Goal: Task Accomplishment & Management: Complete application form

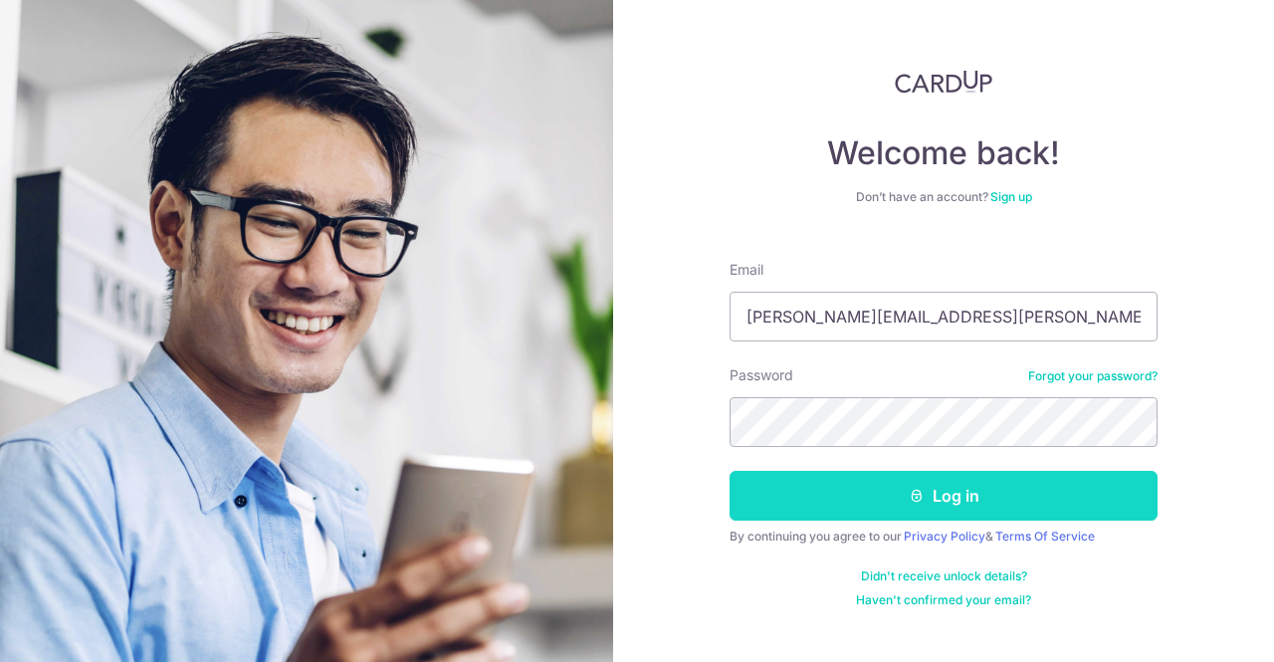
click at [884, 499] on button "Log in" at bounding box center [943, 496] width 428 height 50
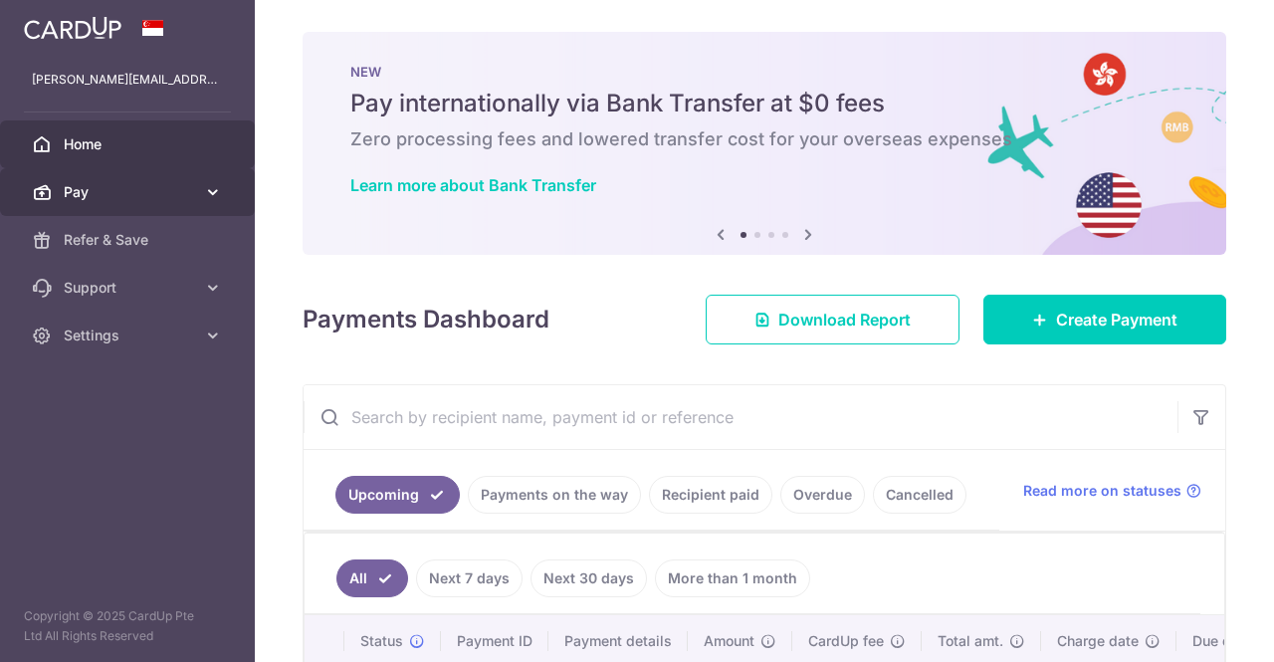
click at [117, 188] on span "Pay" at bounding box center [129, 192] width 131 height 20
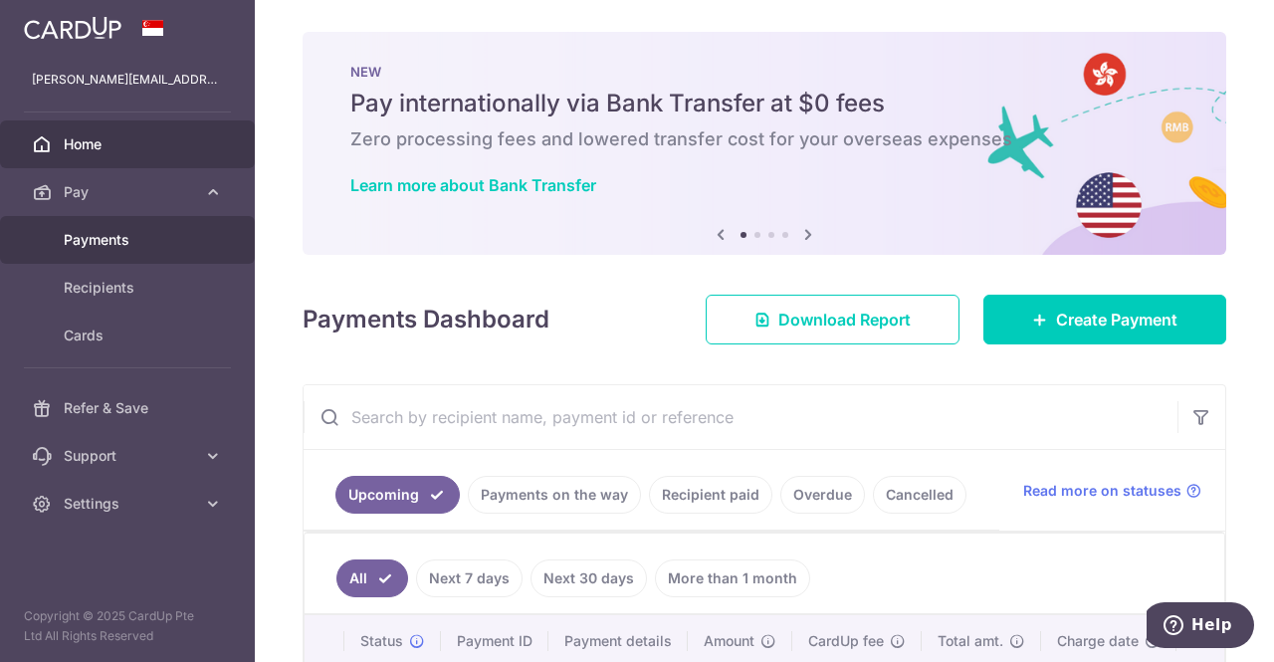
click at [98, 245] on span "Payments" at bounding box center [129, 240] width 131 height 20
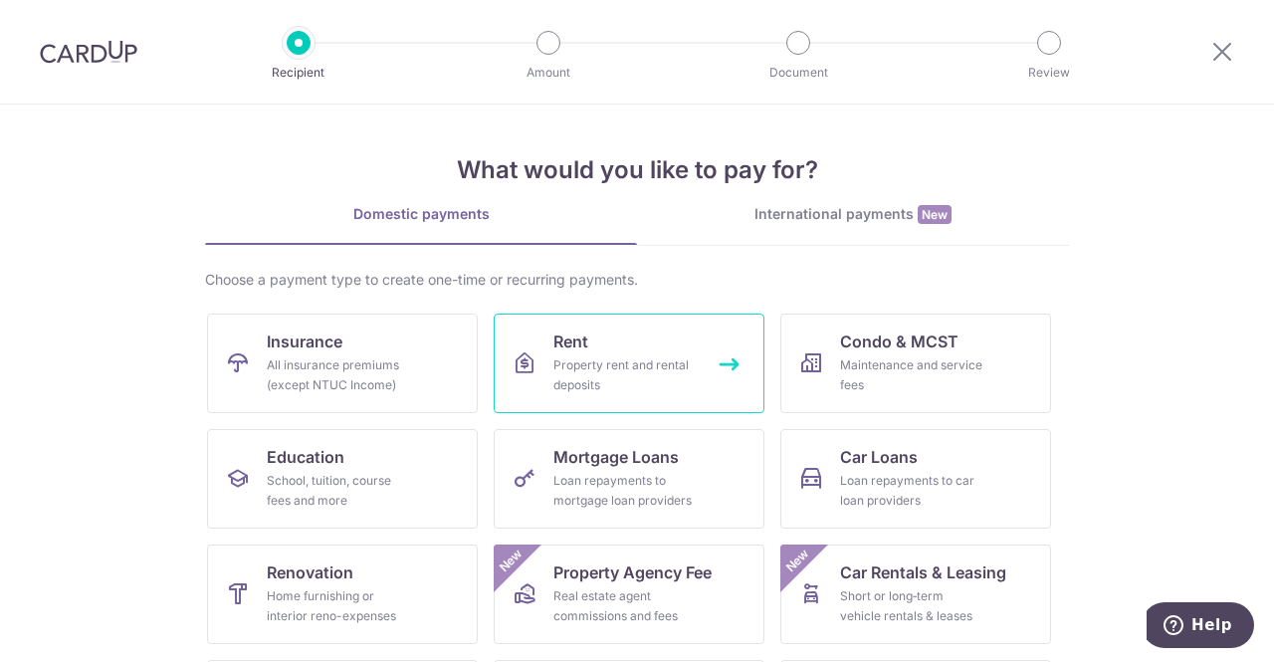
scroll to position [100, 0]
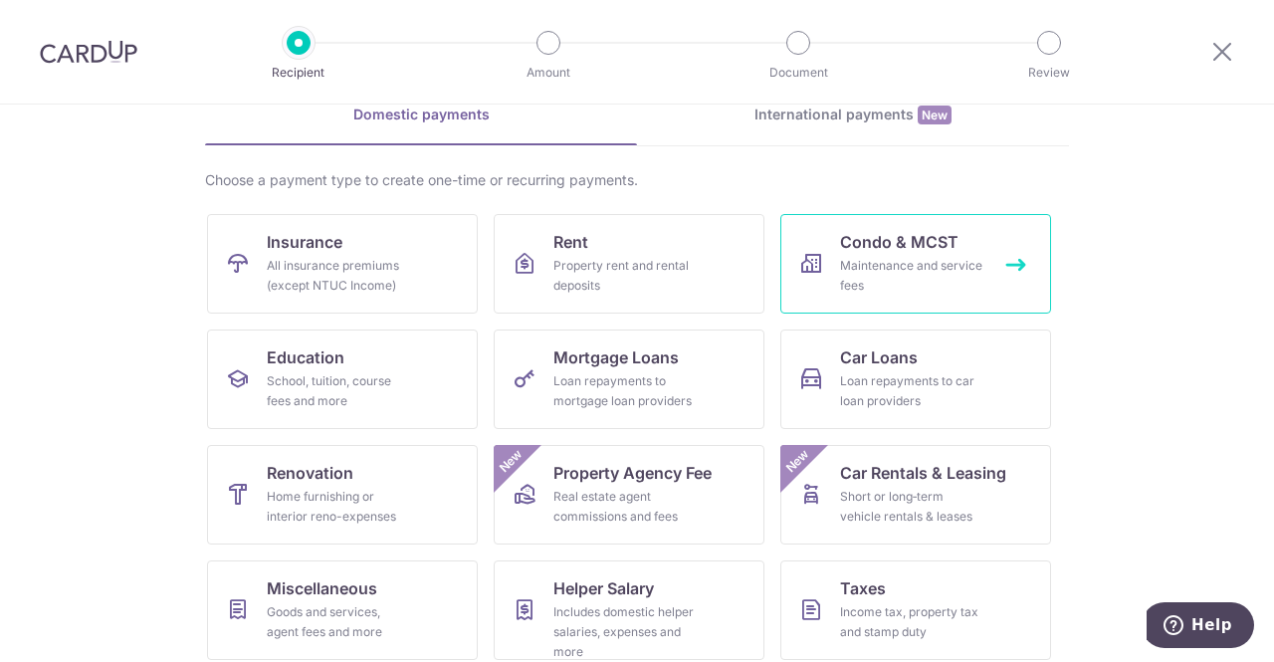
click at [864, 235] on span "Condo & MCST" at bounding box center [899, 242] width 118 height 24
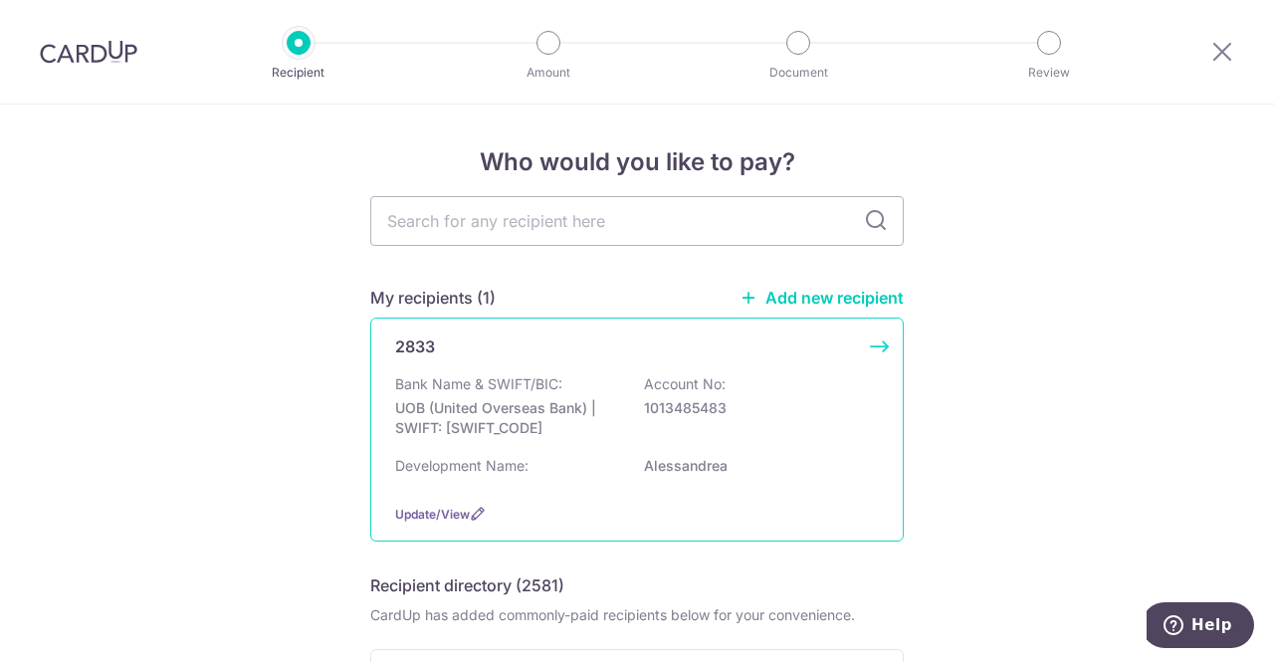
click at [574, 379] on div "Bank Name & SWIFT/BIC: UOB (United Overseas Bank) | SWIFT: UOVBSGSGXXX Account …" at bounding box center [637, 411] width 484 height 74
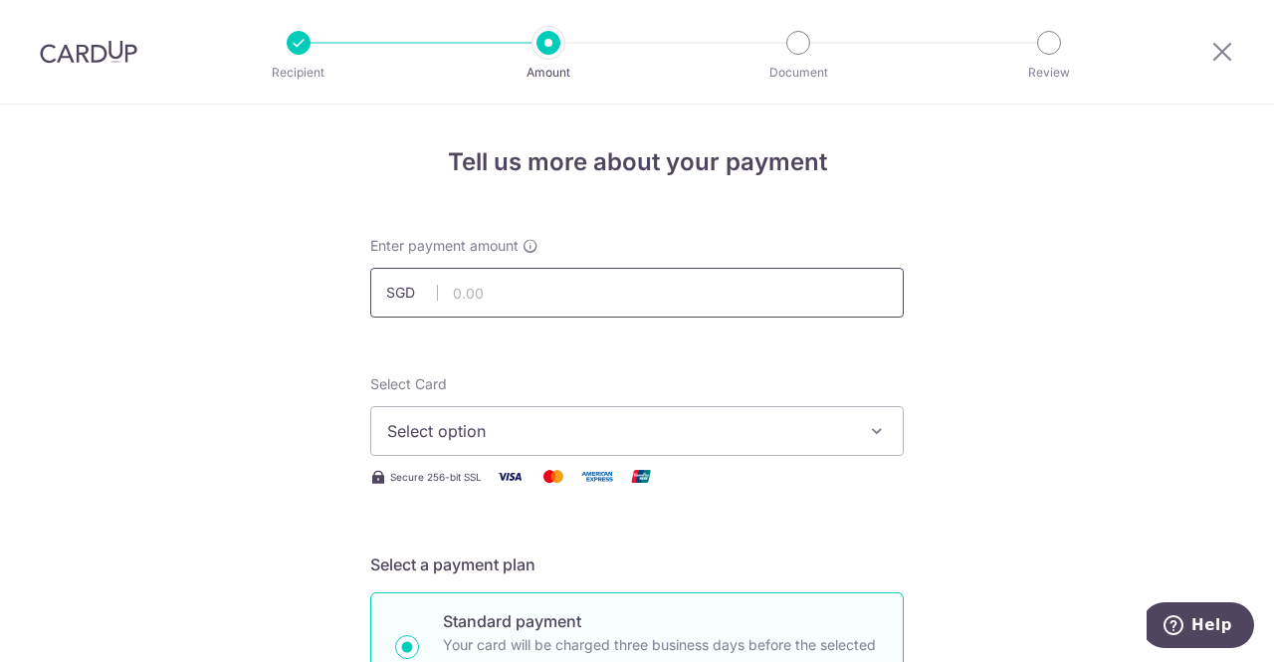
click at [540, 297] on input "text" at bounding box center [636, 293] width 533 height 50
type input "1,608.00"
drag, startPoint x: 983, startPoint y: 362, endPoint x: 968, endPoint y: 372, distance: 17.9
click at [771, 446] on button "Select option" at bounding box center [636, 431] width 533 height 50
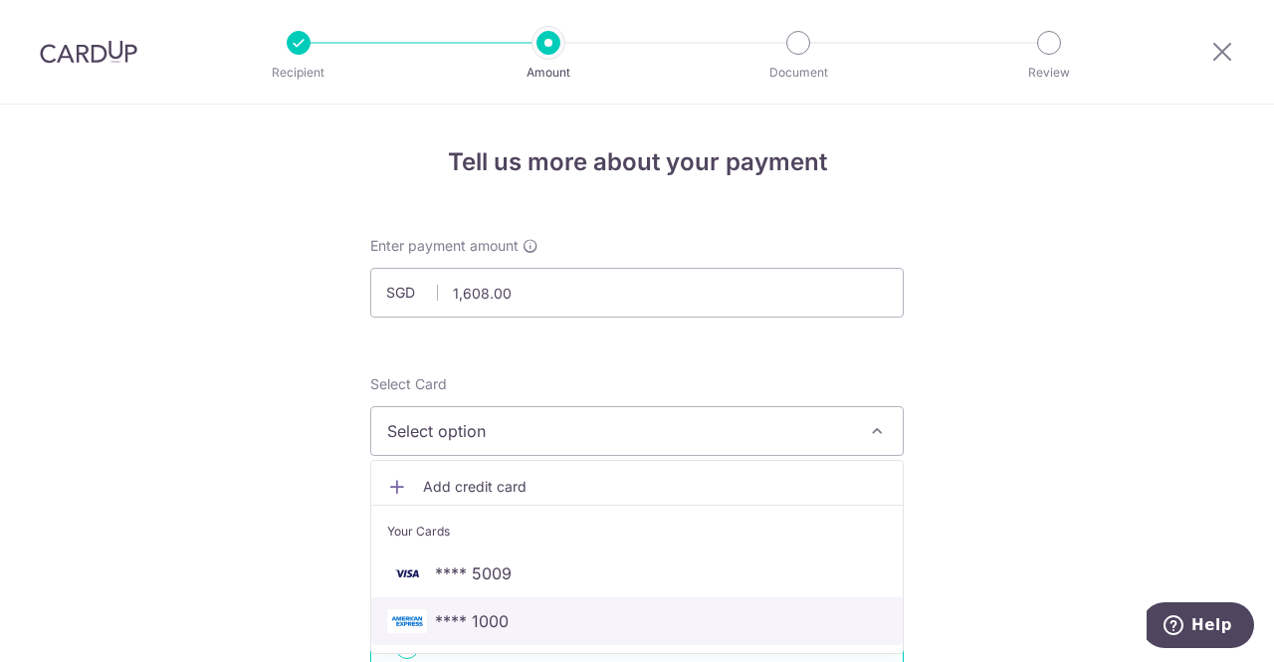
click at [506, 624] on span "**** 1000" at bounding box center [637, 621] width 500 height 24
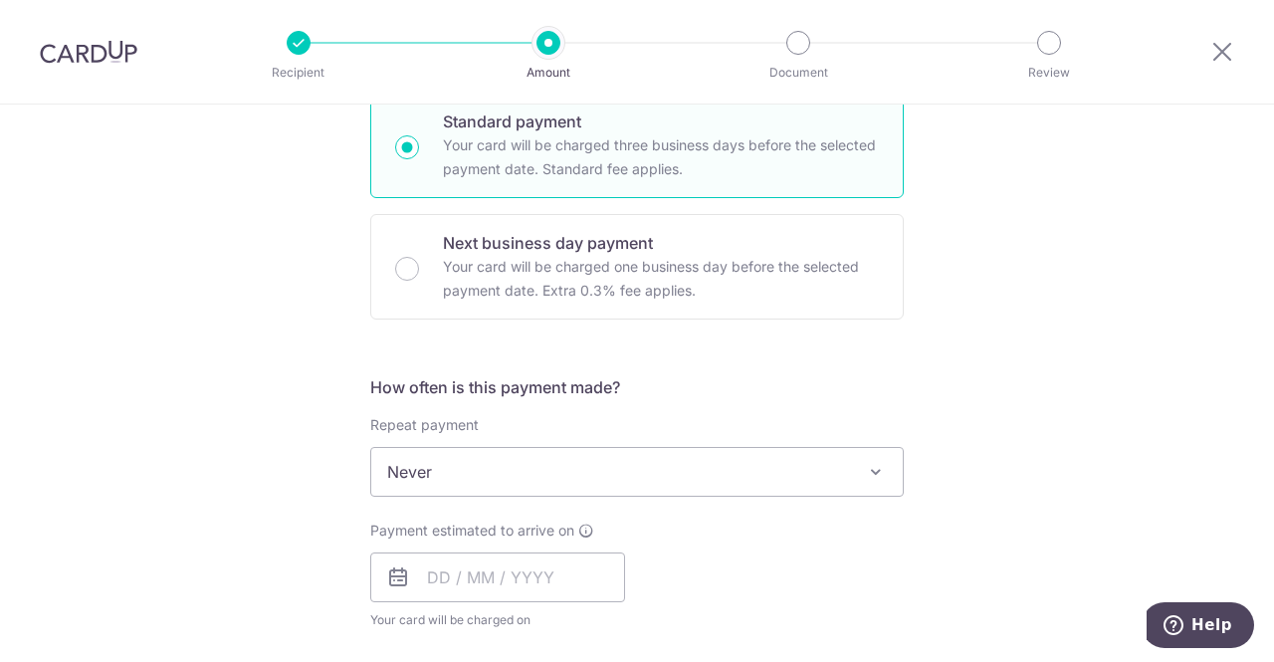
scroll to position [597, 0]
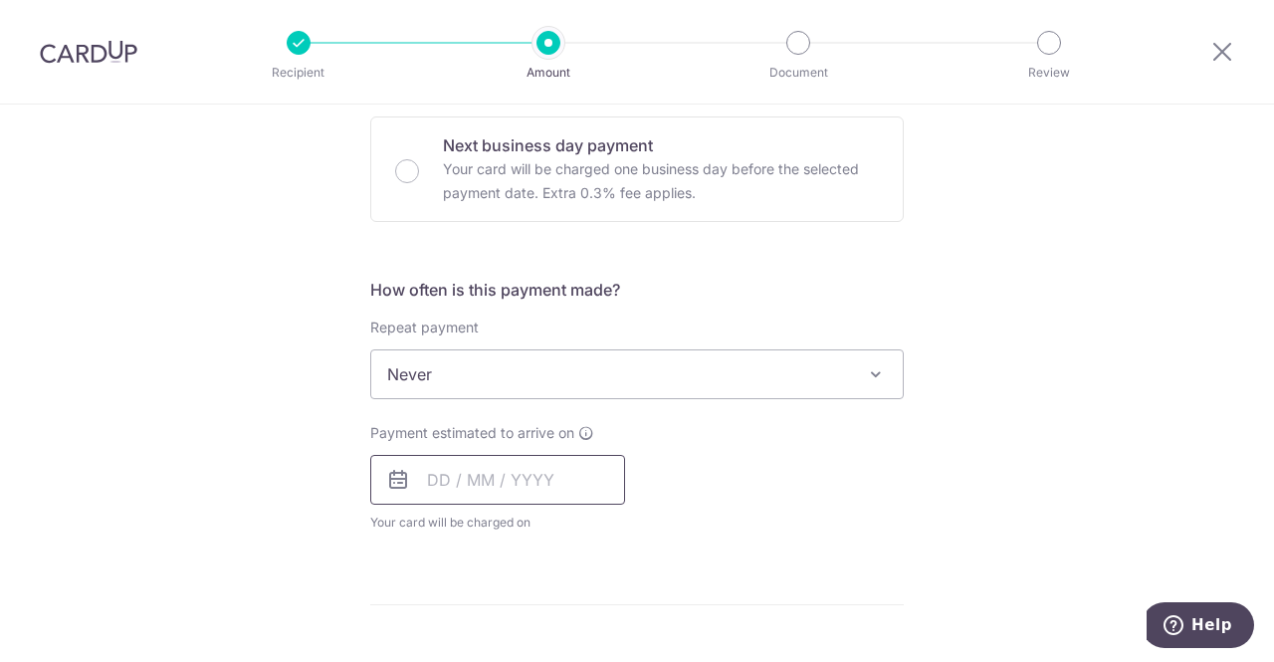
click at [437, 486] on input "text" at bounding box center [497, 480] width 255 height 50
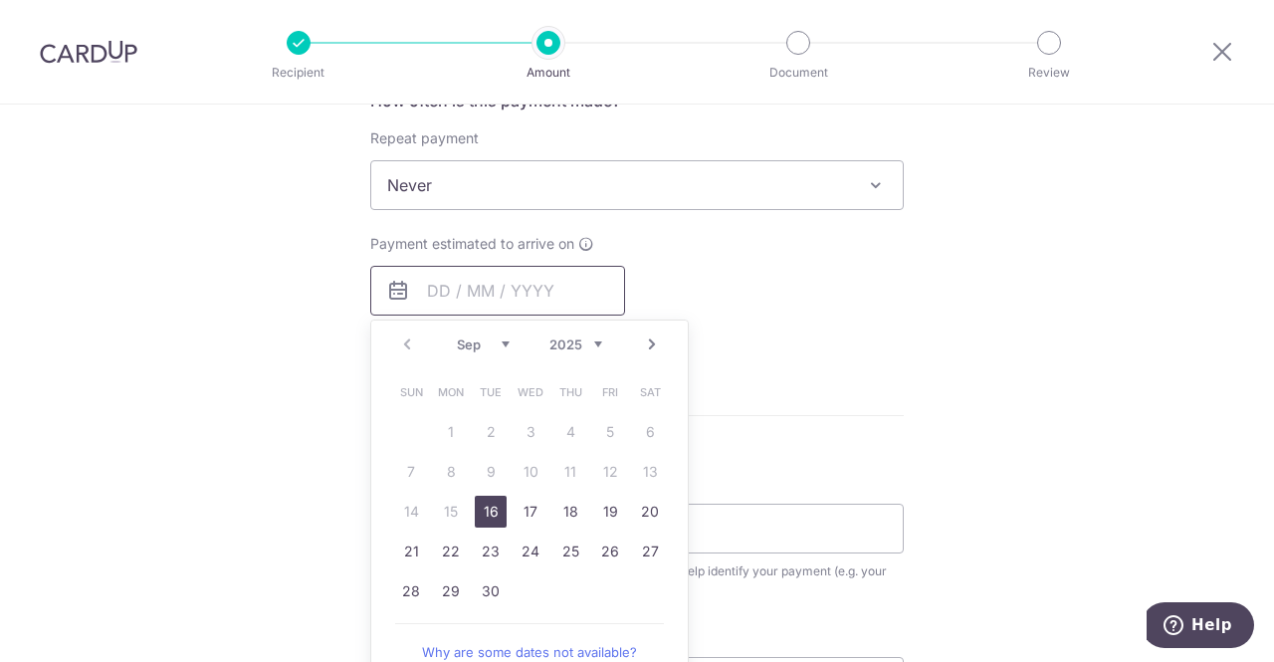
scroll to position [796, 0]
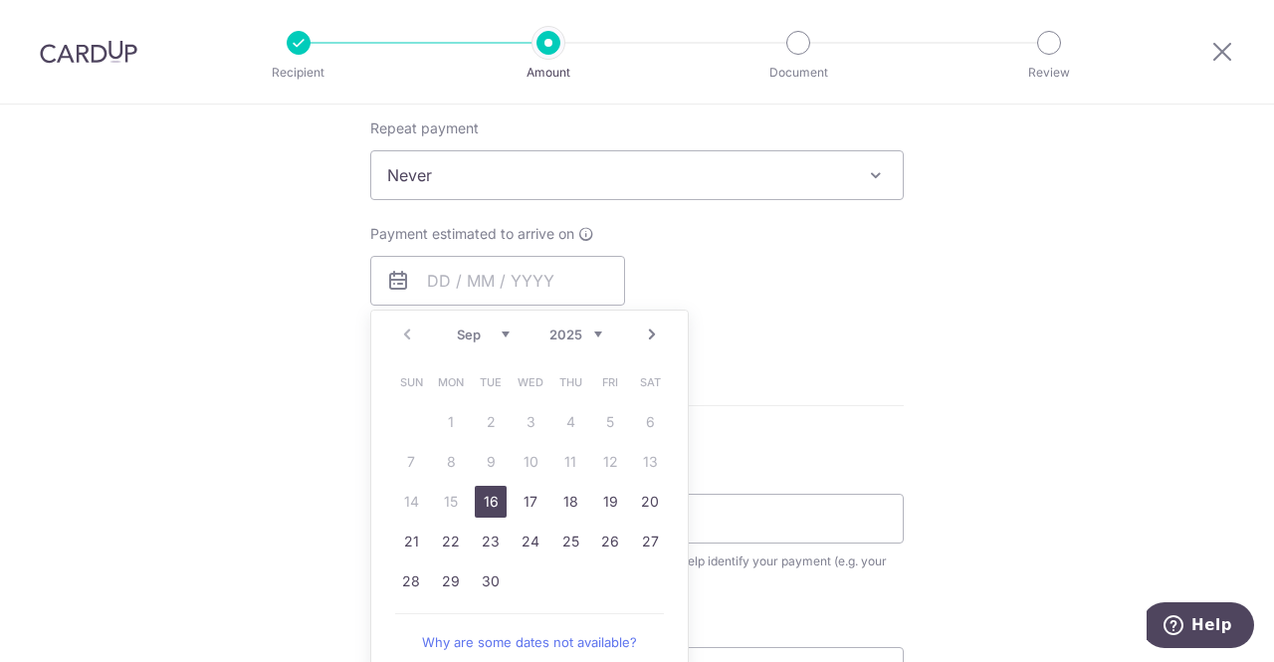
click at [478, 497] on link "16" at bounding box center [491, 502] width 32 height 32
type input "16/09/2025"
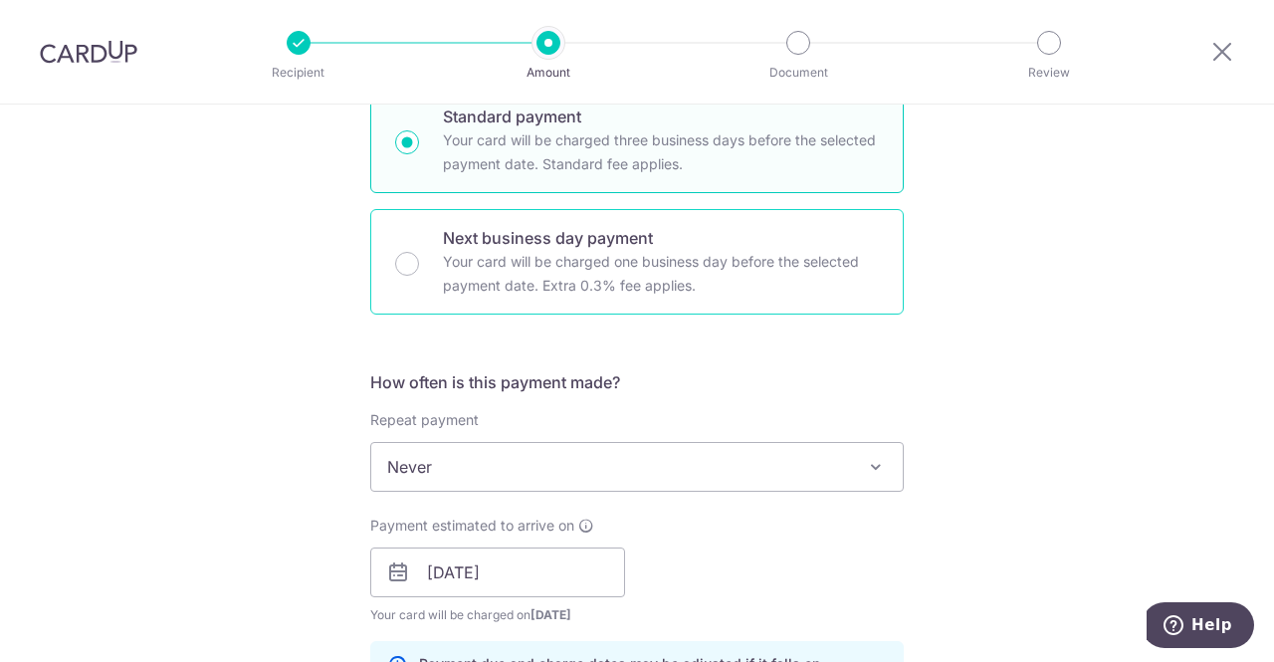
scroll to position [498, 0]
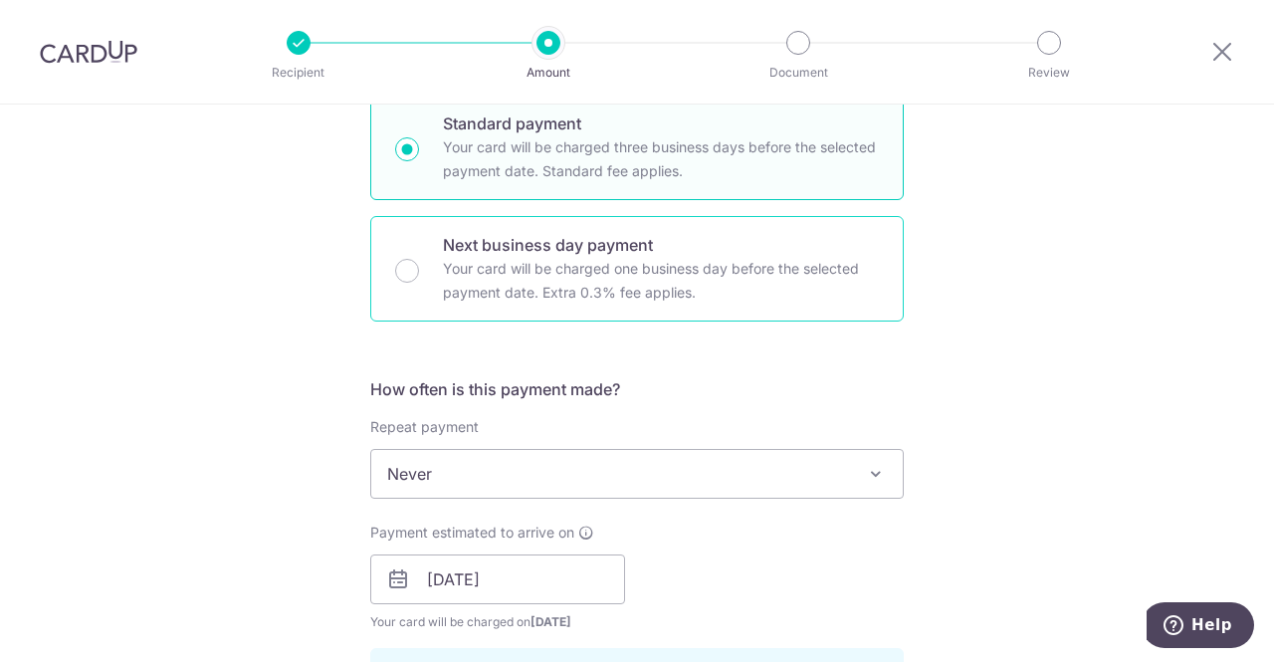
click at [429, 275] on div "Next business day payment Your card will be charged one business day before the…" at bounding box center [636, 268] width 533 height 105
radio input "false"
radio input "true"
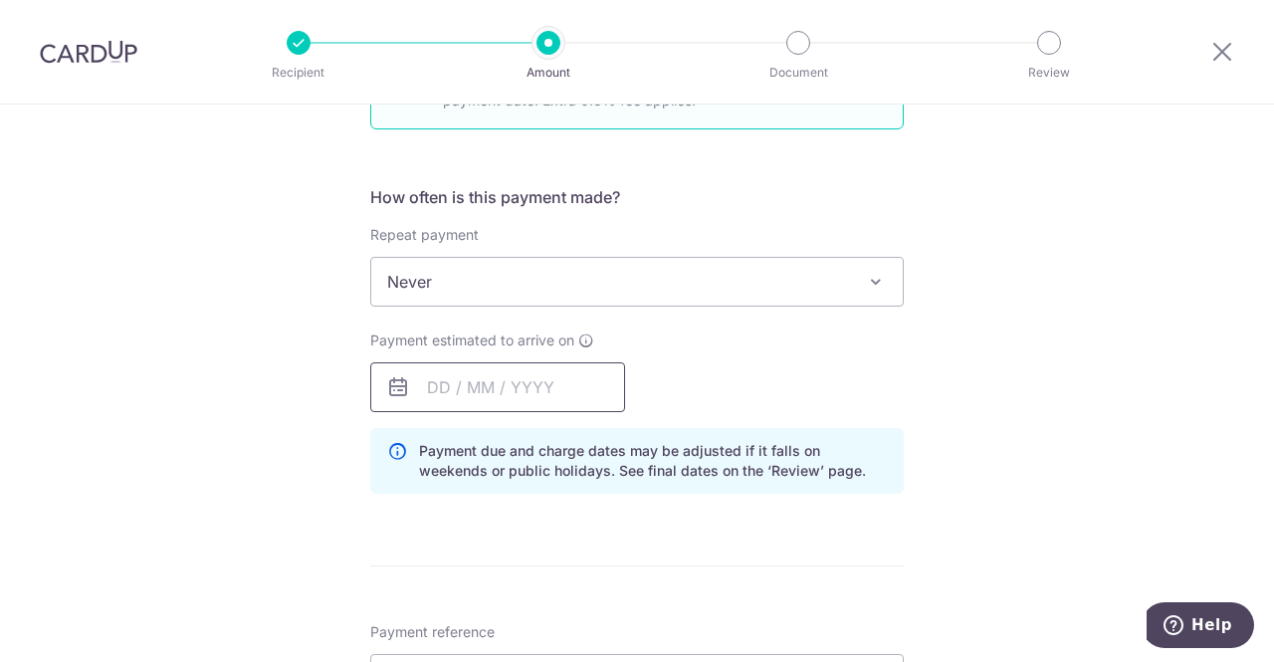
scroll to position [697, 0]
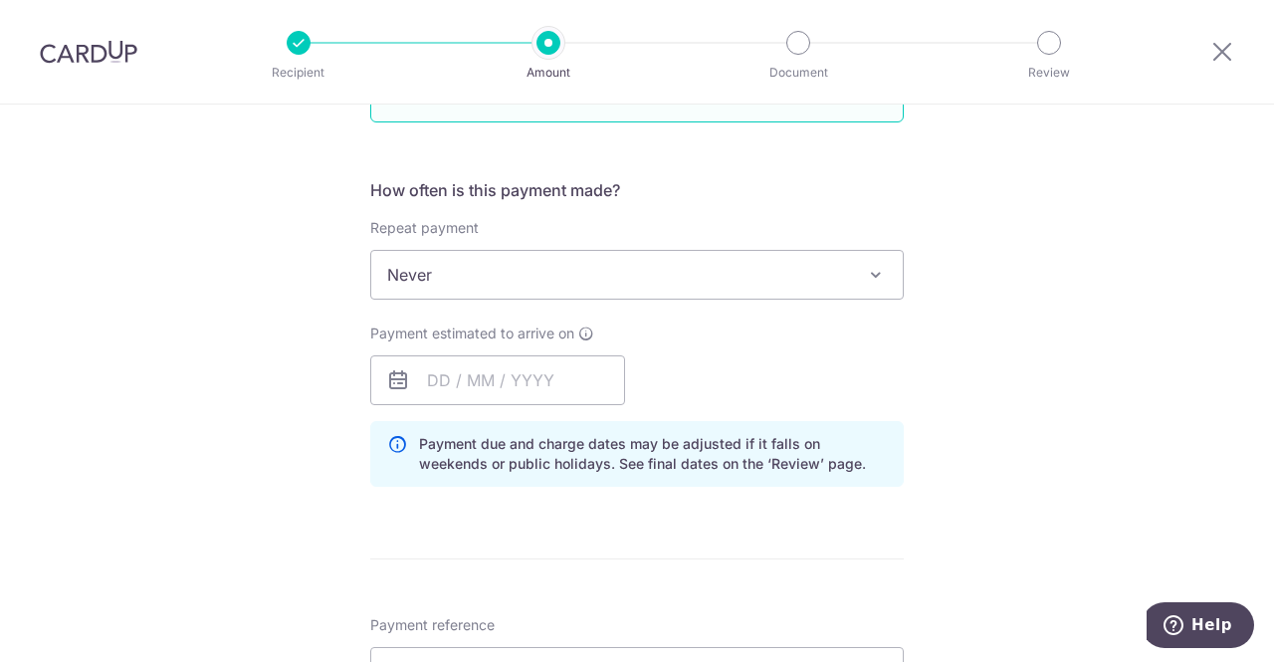
click at [443, 348] on div "Payment estimated to arrive on Prev Next Sep Oct Nov Dec 2025 2026 2027 2028 20…" at bounding box center [497, 364] width 255 height 82
click at [445, 380] on input "text" at bounding box center [497, 380] width 255 height 50
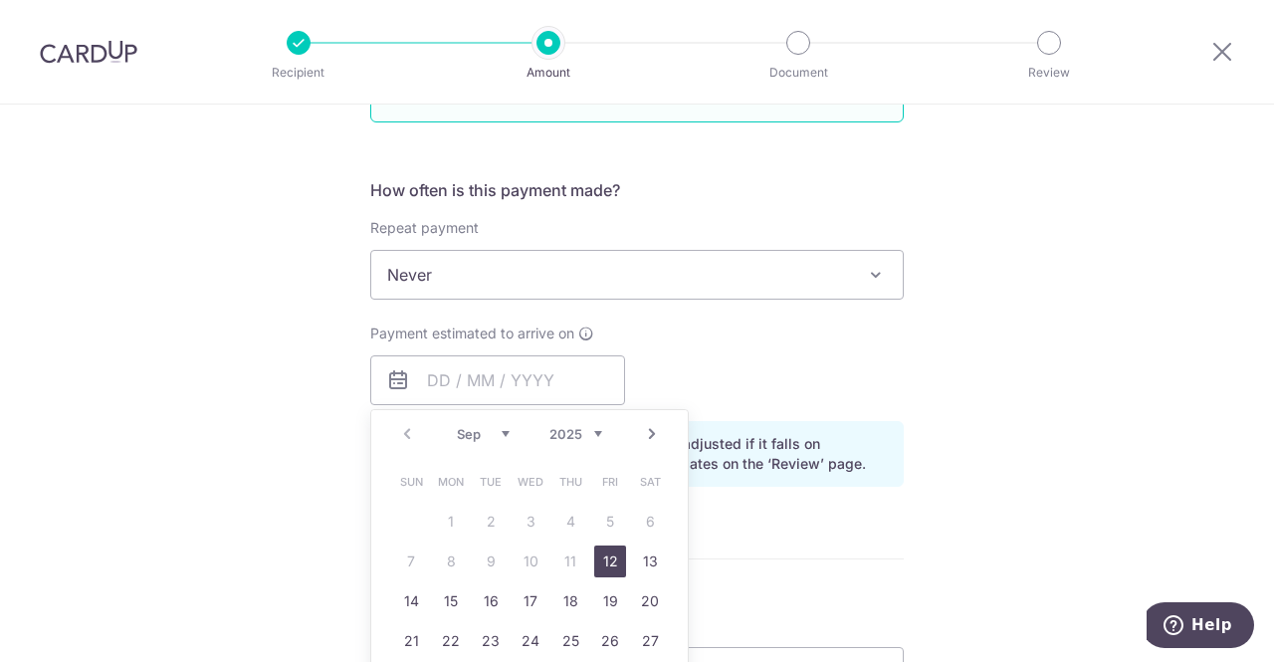
click at [606, 565] on link "12" at bounding box center [610, 561] width 32 height 32
type input "12/09/2025"
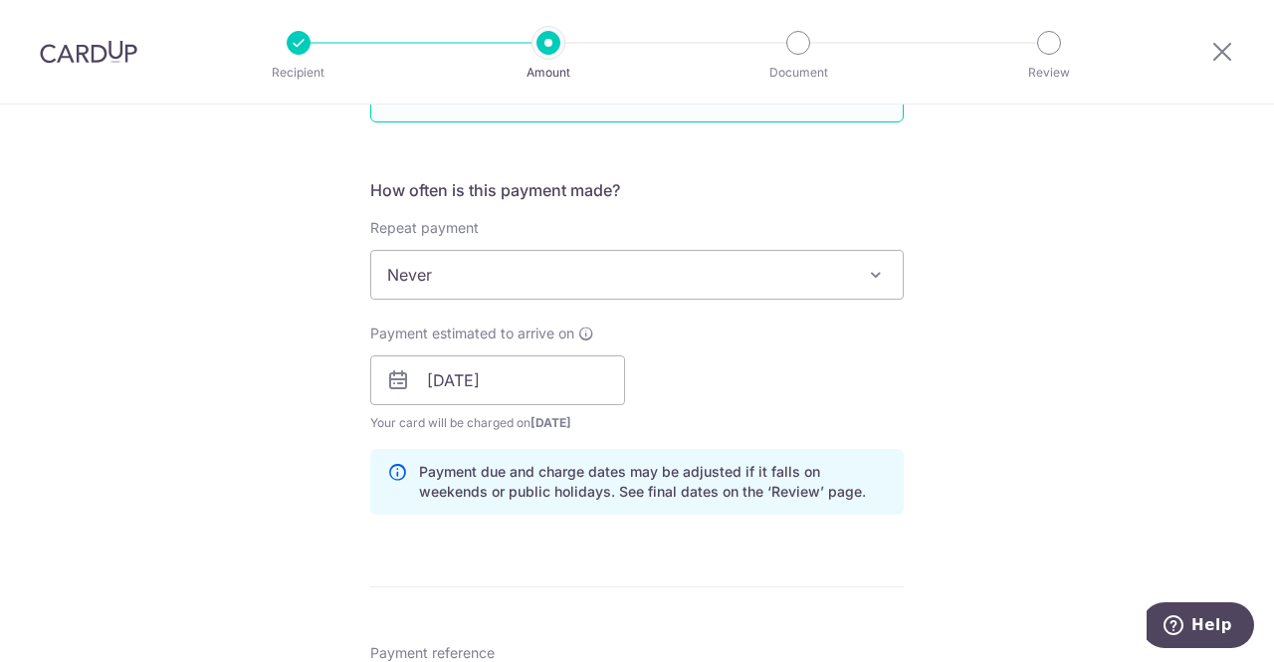
click at [951, 422] on div "Tell us more about your payment Enter payment amount SGD 1,608.00 1608.00 Selec…" at bounding box center [637, 397] width 1274 height 1978
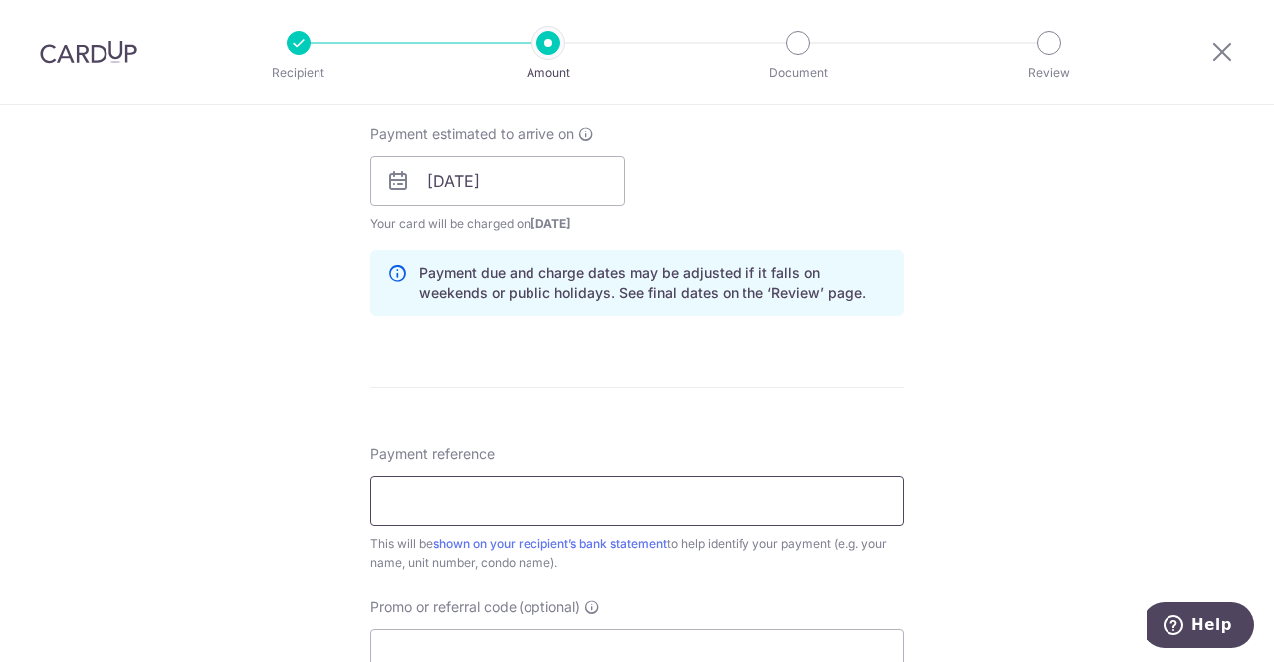
scroll to position [995, 0]
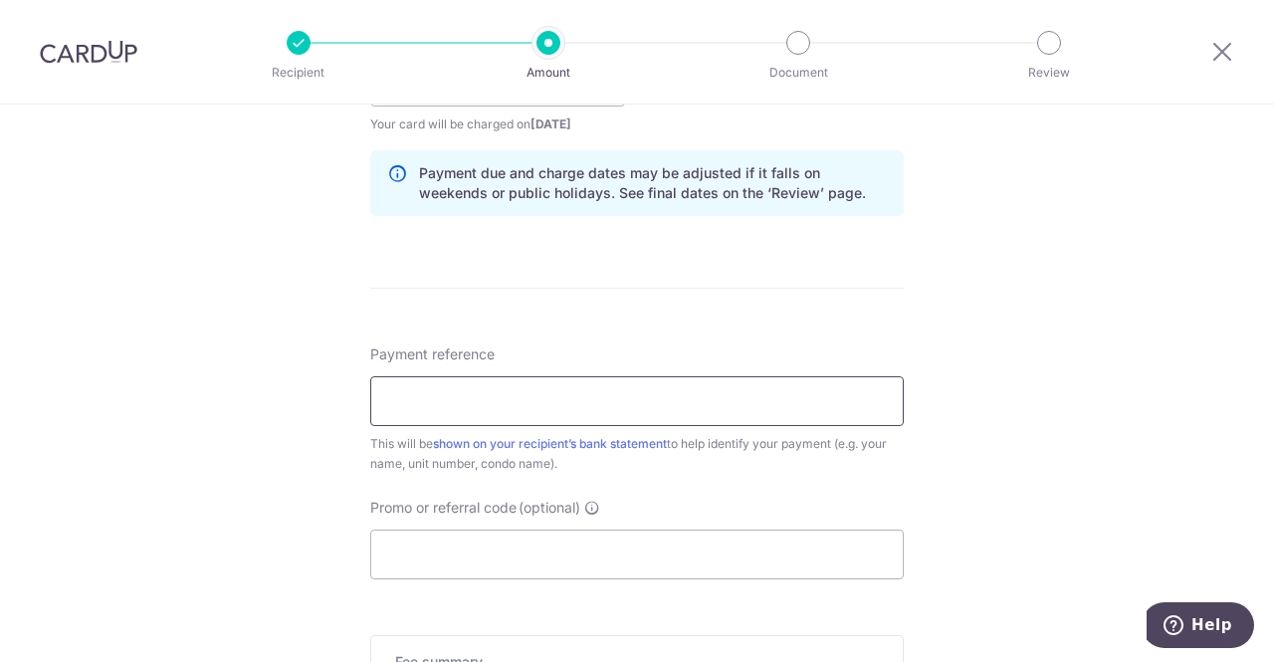
click at [500, 411] on input "Payment reference" at bounding box center [636, 401] width 533 height 50
paste input "IN2025090007"
type input "IN2025090007"
click at [254, 421] on div "Tell us more about your payment Enter payment amount SGD 1,608.00 1608.00 Selec…" at bounding box center [637, 98] width 1274 height 1978
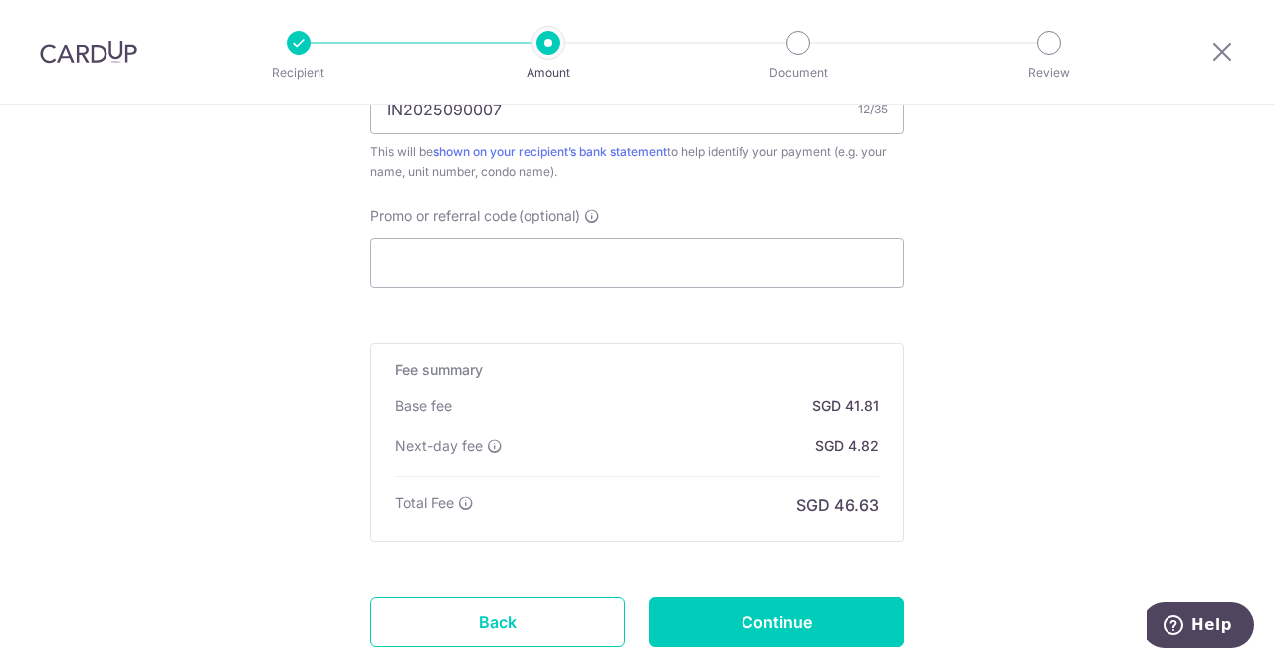
scroll to position [1393, 0]
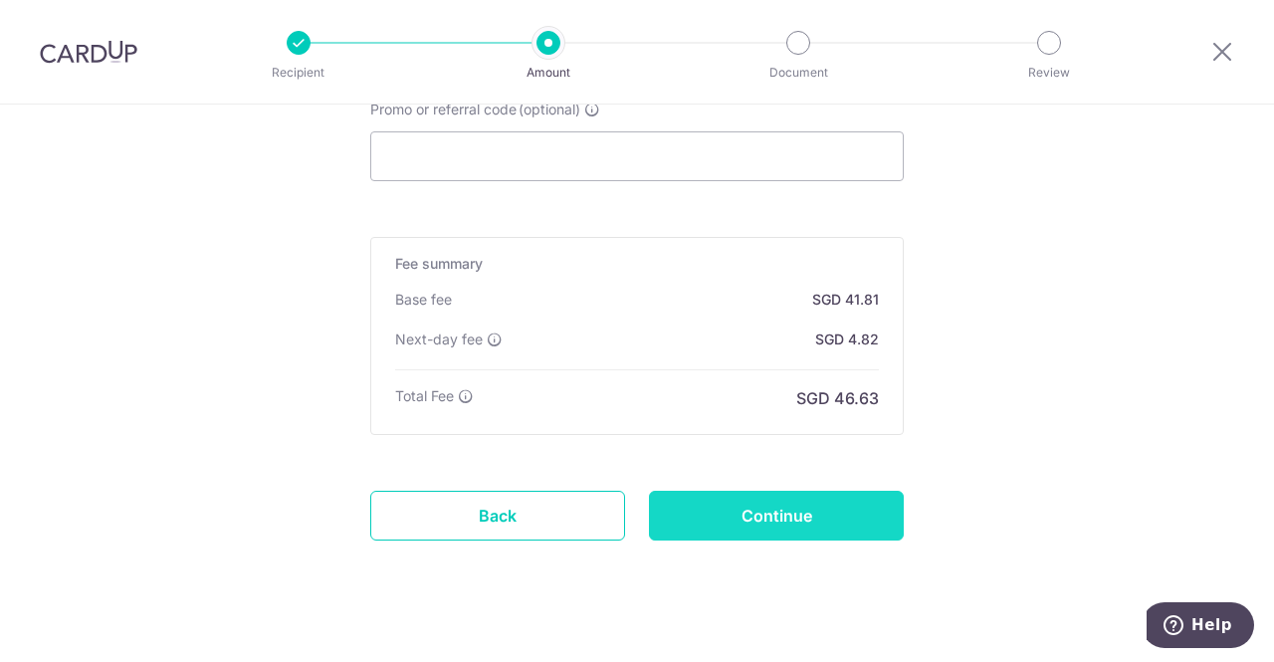
click at [784, 510] on input "Continue" at bounding box center [776, 516] width 255 height 50
type input "Create Schedule"
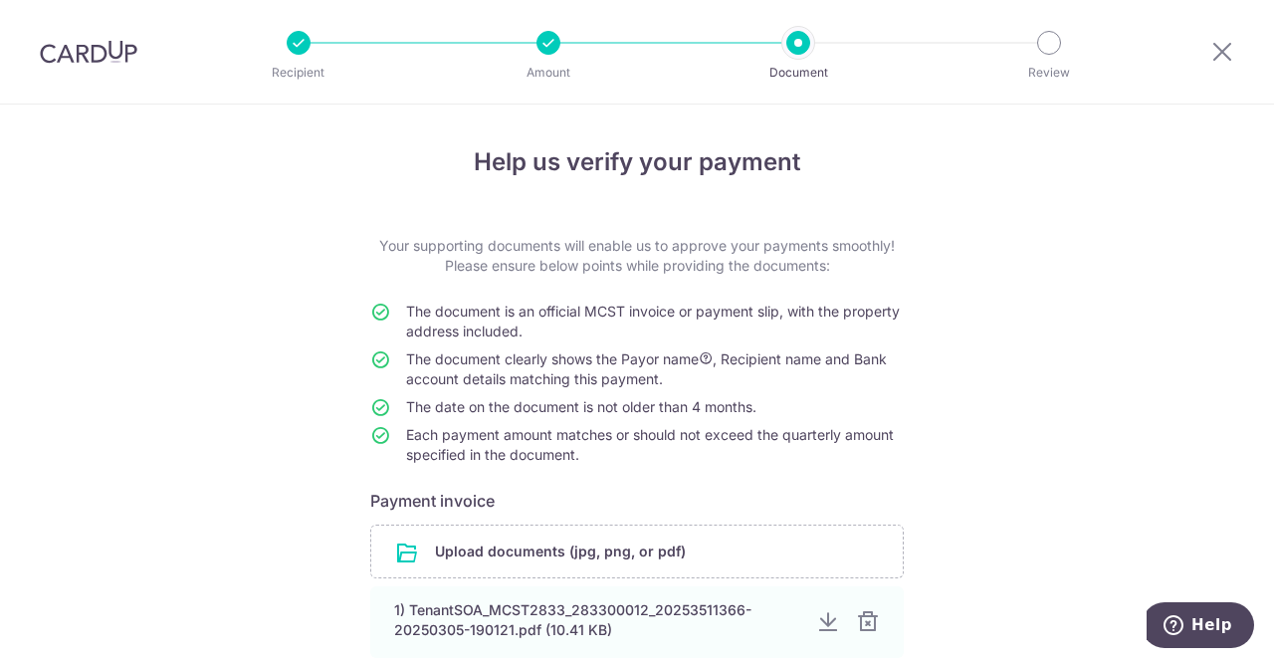
scroll to position [199, 0]
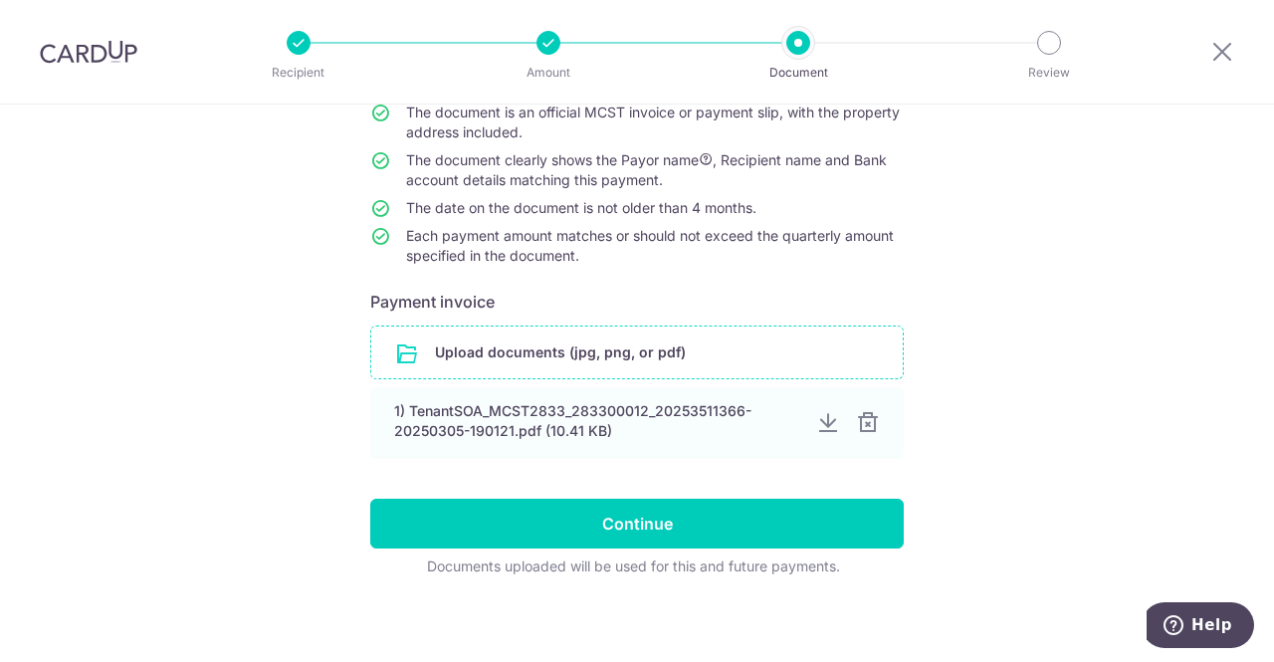
click at [564, 350] on input "file" at bounding box center [636, 352] width 531 height 52
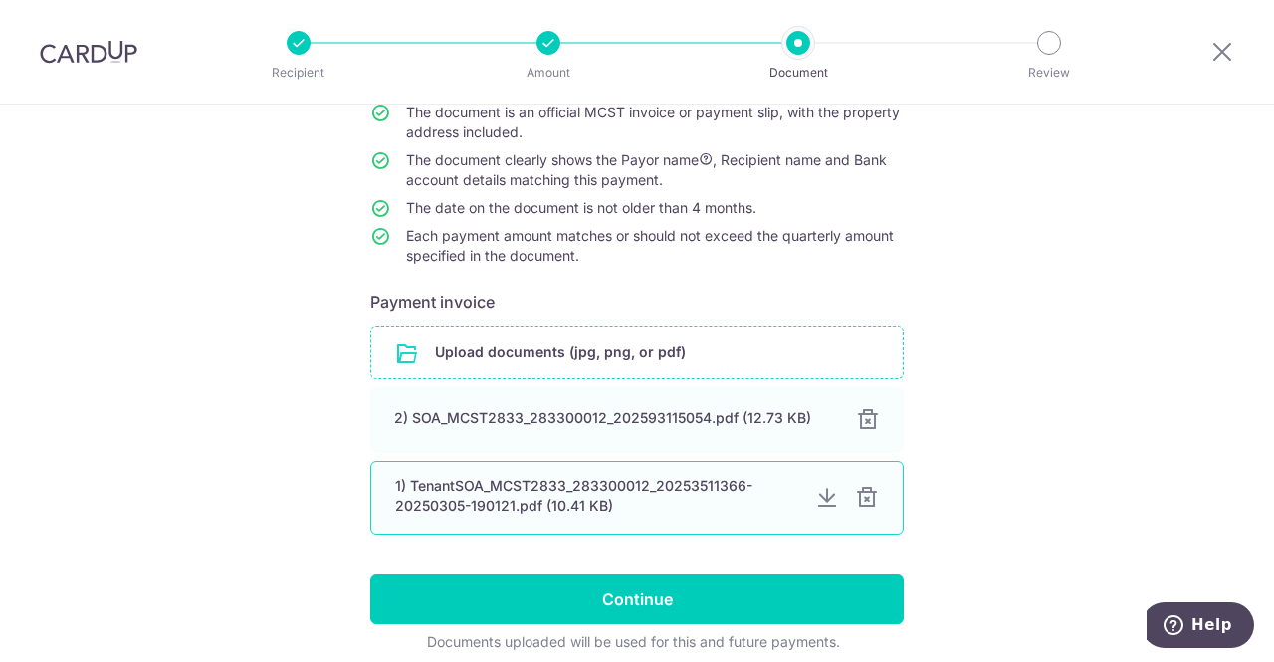
click at [863, 497] on div at bounding box center [867, 498] width 24 height 24
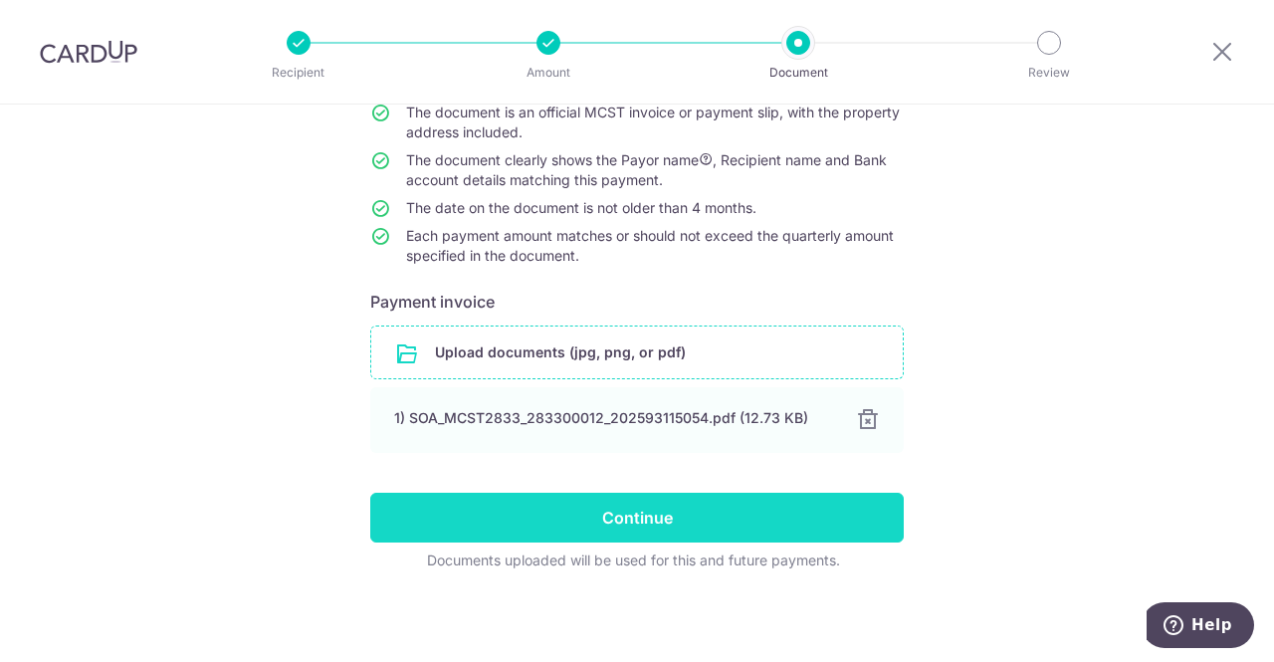
click at [715, 515] on input "Continue" at bounding box center [636, 518] width 533 height 50
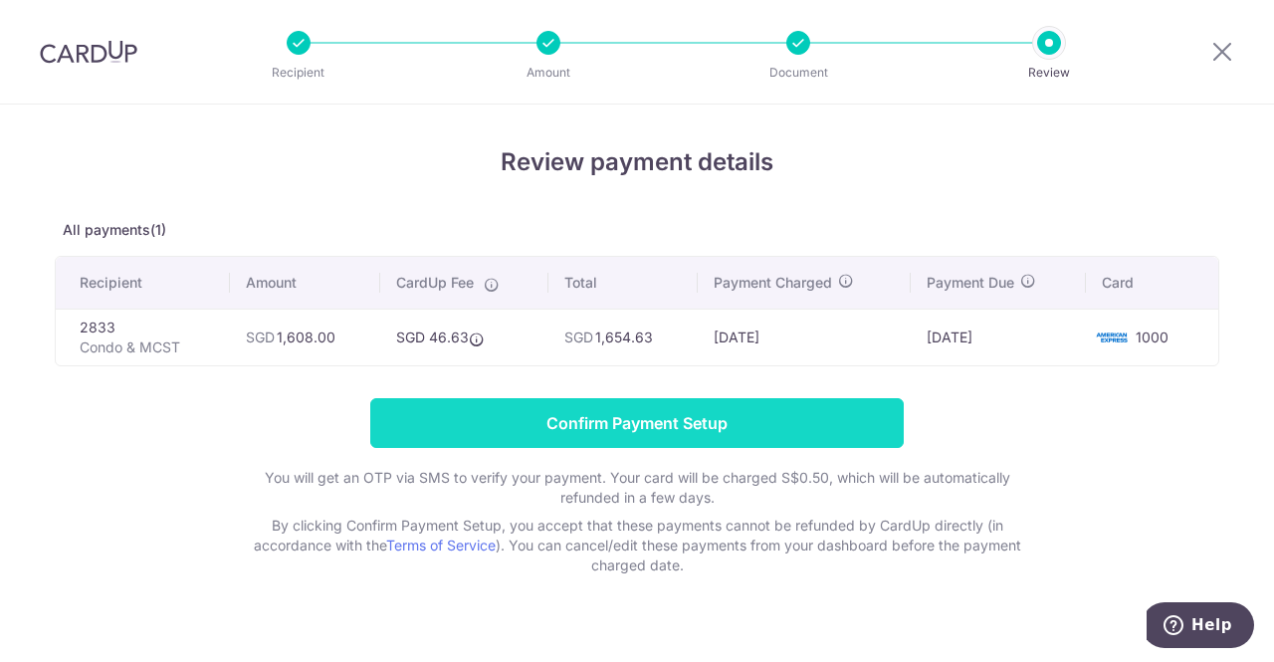
click at [685, 421] on input "Confirm Payment Setup" at bounding box center [636, 423] width 533 height 50
